Goal: Book appointment/travel/reservation

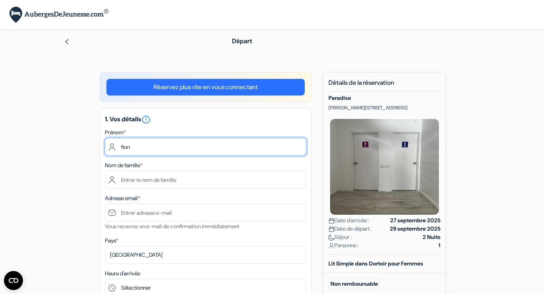
type input "fiona"
type input "Fiona"
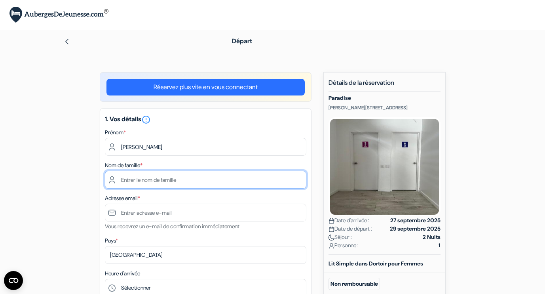
type input "Severan"
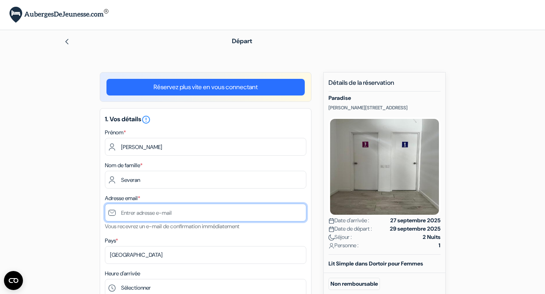
type input "[PERSON_NAME][EMAIL_ADDRESS][DOMAIN_NAME]"
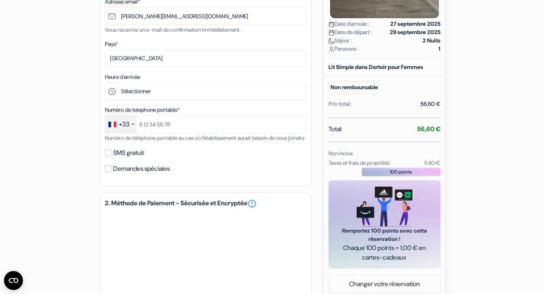
scroll to position [197, 0]
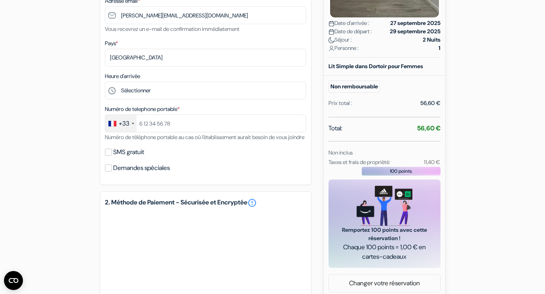
click at [137, 157] on label "SMS gratuit" at bounding box center [128, 151] width 31 height 11
click at [112, 156] on input "SMS gratuit" at bounding box center [108, 151] width 7 height 7
checkbox input "true"
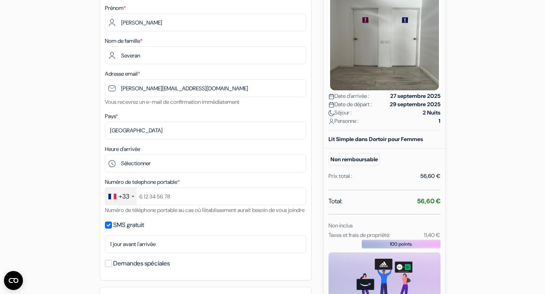
scroll to position [123, 0]
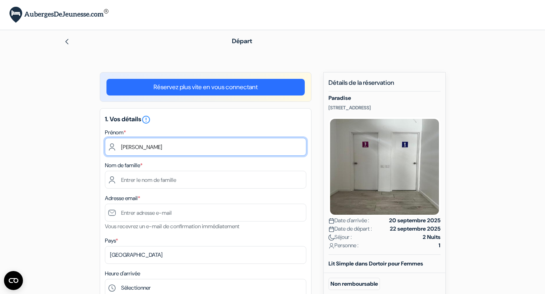
type input "Fiona"
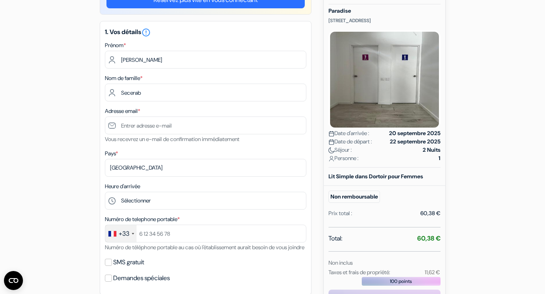
scroll to position [88, 0]
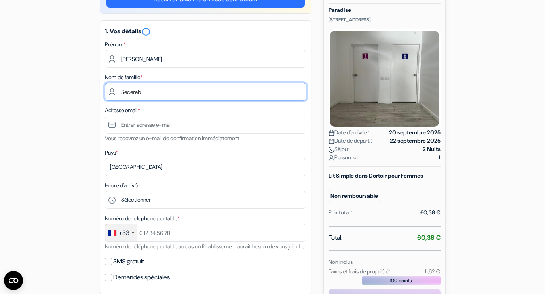
click at [156, 93] on input "Secerab" at bounding box center [205, 92] width 201 height 18
type input "Severan"
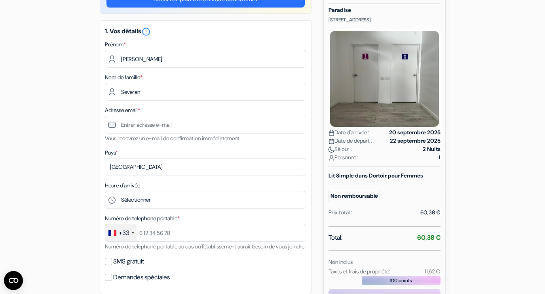
click at [214, 111] on div "Adresse email * Vous recevrez un e-mail de confirmation immédiatement" at bounding box center [205, 124] width 201 height 38
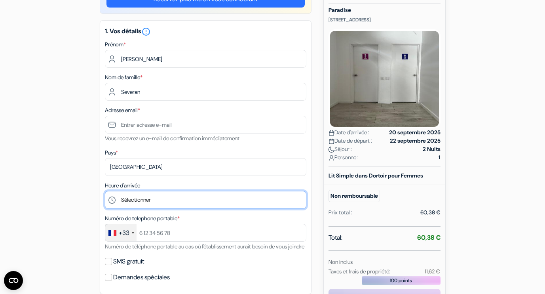
select select "15"
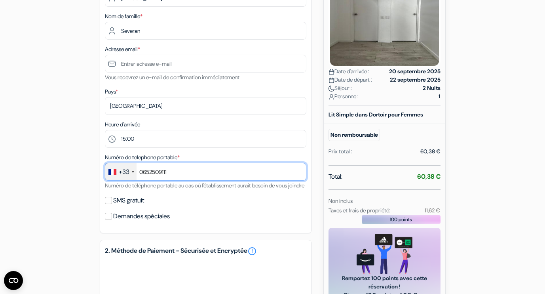
scroll to position [150, 0]
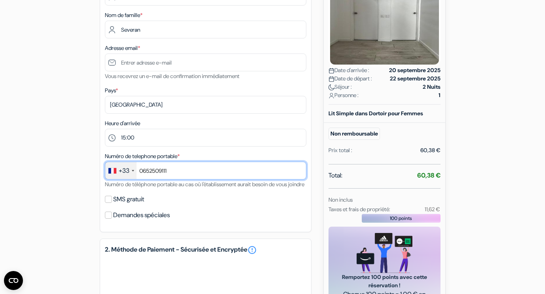
type input "0652509111"
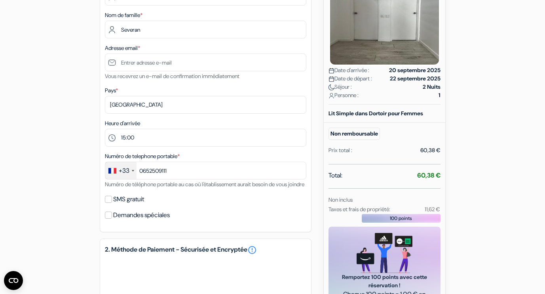
click at [110, 203] on input "SMS gratuit" at bounding box center [108, 198] width 7 height 7
checkbox input "true"
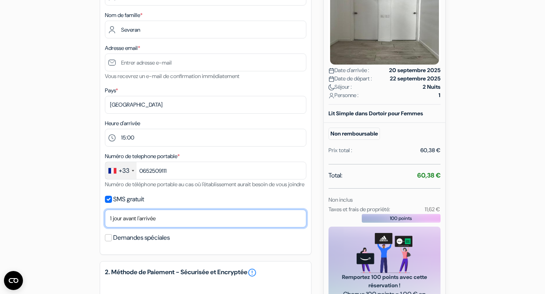
select select "none"
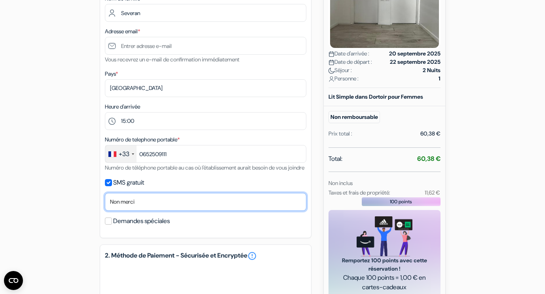
scroll to position [170, 0]
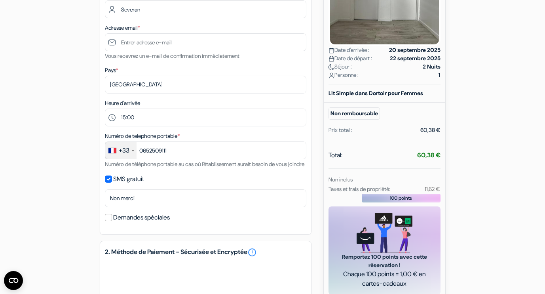
click at [110, 221] on input "Demandes spéciales" at bounding box center [108, 217] width 7 height 7
checkbox input "true"
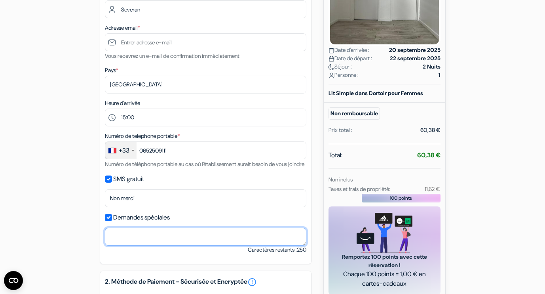
click at [135, 241] on textarea at bounding box center [205, 237] width 201 height 18
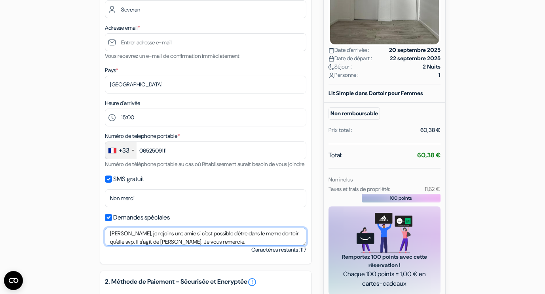
click at [176, 245] on textarea "Bonsoir, je rejoins une amie si c'est possible d'être dans le meme dortoir qu'e…" at bounding box center [205, 237] width 201 height 18
paste textarea "Good evening, I join a friend if it is possible to be in the same dormitory as …"
click at [115, 245] on textarea "Good evening, I join a friend if it is possible to be in the same dormitory as …" at bounding box center [205, 237] width 201 height 18
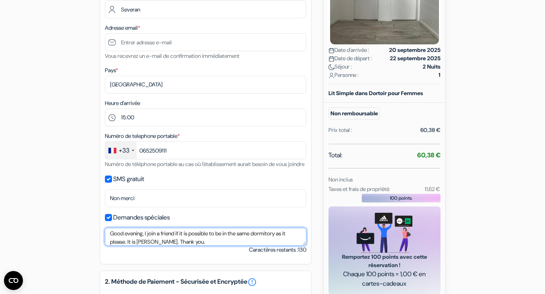
drag, startPoint x: 294, startPoint y: 243, endPoint x: 132, endPoint y: 252, distance: 161.7
click at [132, 245] on textarea "Good evening, I join a friend if it is possible to be in the same dormitory as …" at bounding box center [205, 237] width 201 height 18
click at [138, 245] on textarea "Good evening, I join a friend if it is possible to be in the same dormitory ple…" at bounding box center [205, 237] width 201 height 18
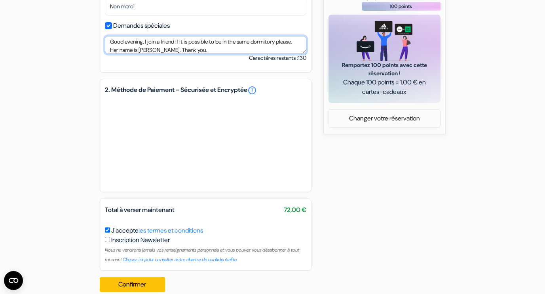
scroll to position [362, 0]
type textarea "Good evening, I join a friend if it is possible to be in the same dormitory ple…"
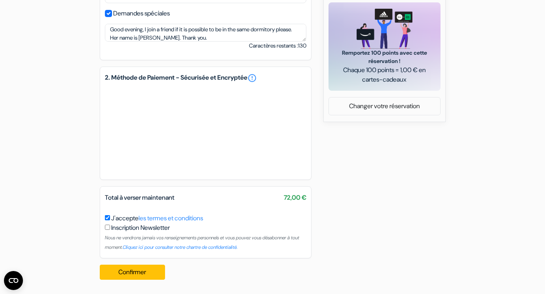
scroll to position [383, 0]
click at [150, 272] on button "Confirmer Loading..." at bounding box center [133, 271] width 66 height 15
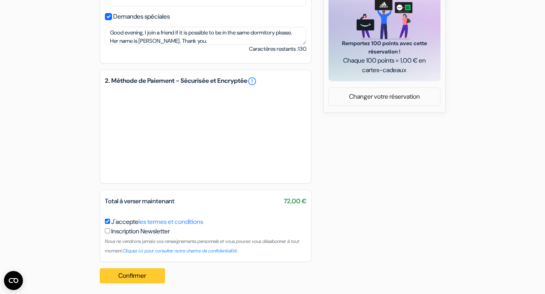
scroll to position [66, 0]
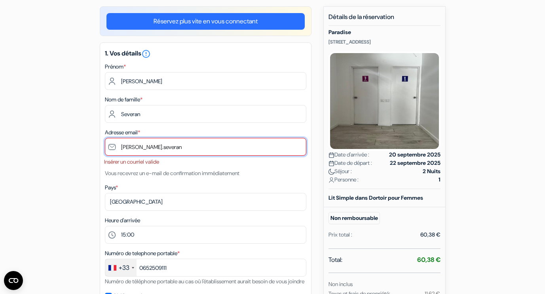
type input "fiona.severan@"
type input "[PERSON_NAME][EMAIL_ADDRESS][DOMAIN_NAME]"
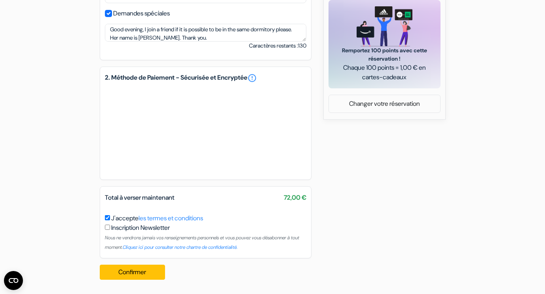
scroll to position [386, 0]
click at [144, 273] on button "Confirmer Loading..." at bounding box center [133, 271] width 66 height 15
